Goal: Find specific page/section: Find specific page/section

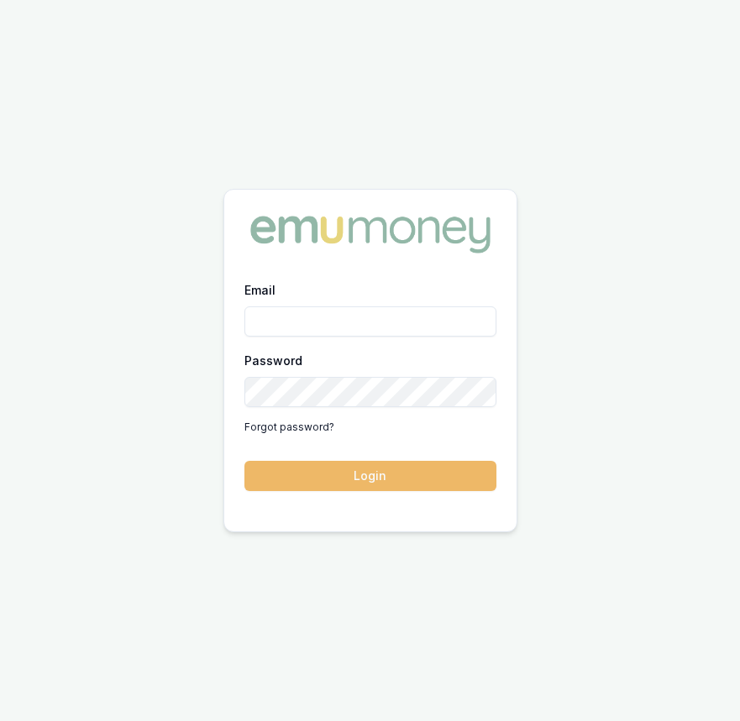
type input "Eujin.ooi@emumoney.com.au"
click at [298, 484] on button "Login" at bounding box center [370, 476] width 252 height 30
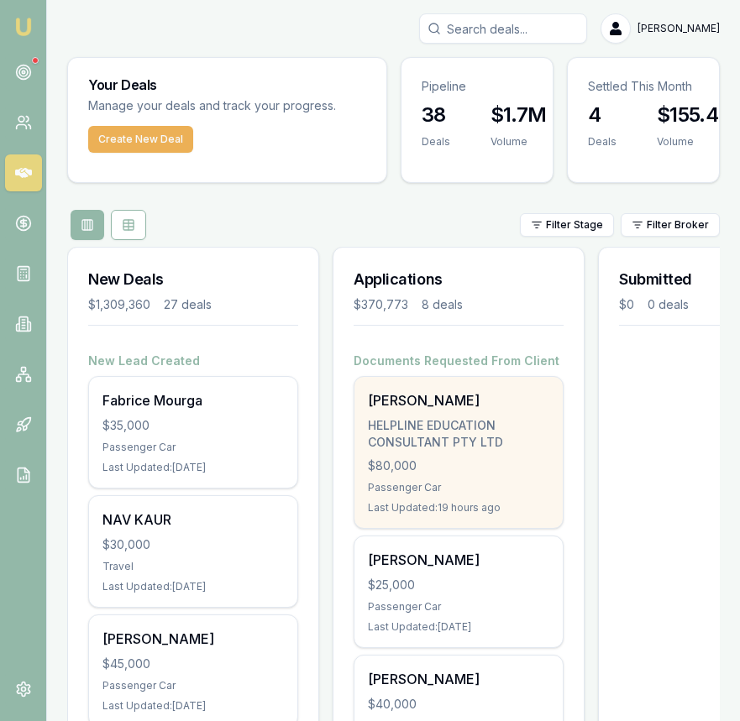
click at [428, 442] on div "HELPLINE EDUCATION CONSULTANT PTY LTD" at bounding box center [458, 434] width 181 height 34
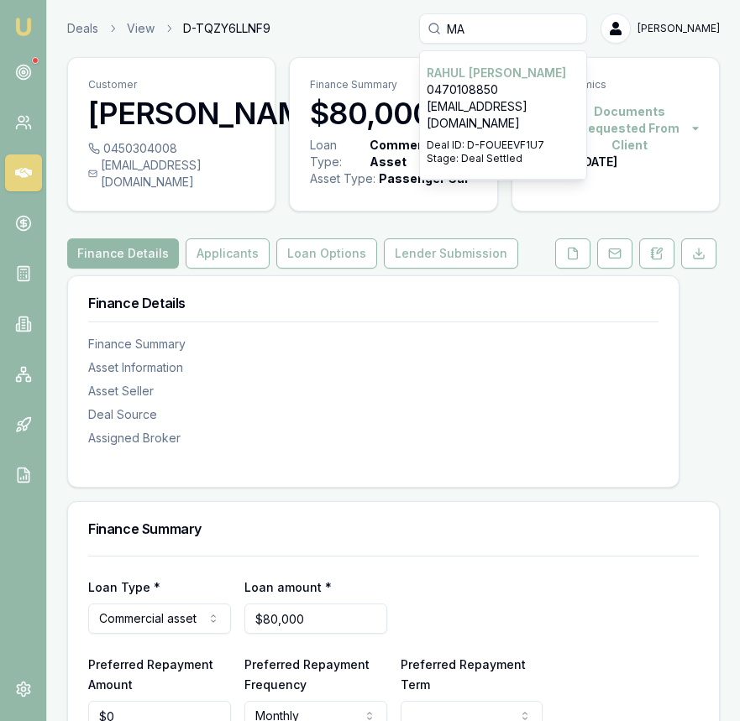
type input "M"
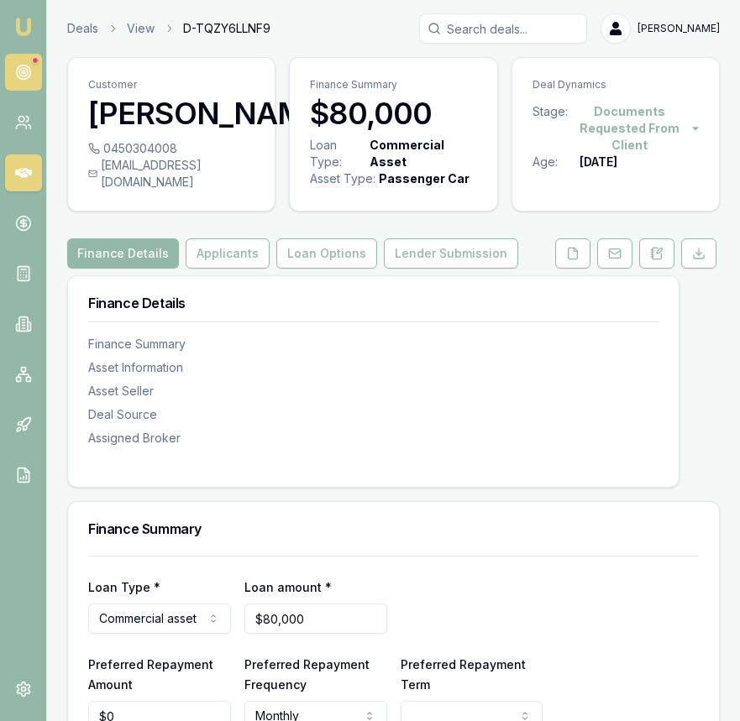
click at [33, 70] on link at bounding box center [23, 72] width 37 height 37
